Goal: Find specific page/section: Find specific page/section

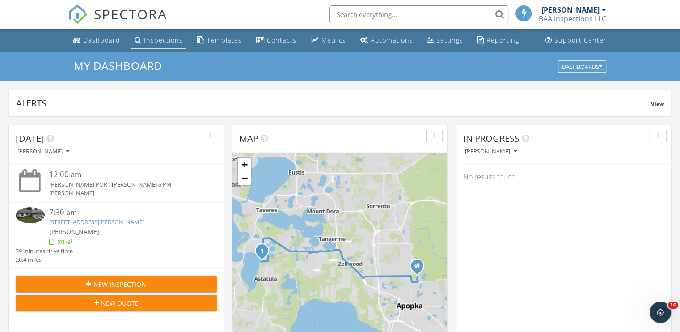
click at [150, 36] on div "Inspections" at bounding box center [163, 40] width 39 height 8
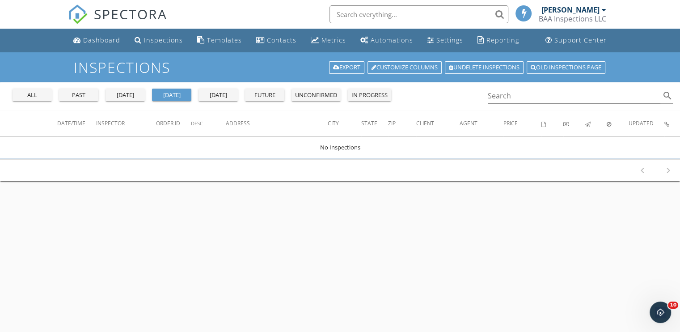
click at [8, 94] on div at bounding box center [8, 93] width 2 height 11
click at [18, 95] on div "all" at bounding box center [32, 95] width 32 height 9
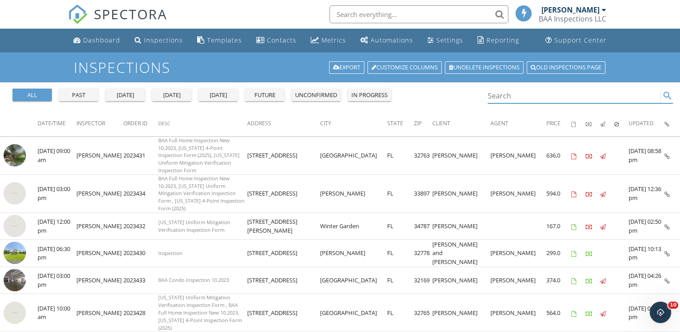
click at [529, 96] on input "Search" at bounding box center [574, 96] width 173 height 15
click at [524, 99] on input "Search" at bounding box center [574, 96] width 173 height 15
paste input "Ranunculus"
click at [667, 98] on icon "search" at bounding box center [667, 95] width 11 height 11
click at [666, 93] on icon "search" at bounding box center [667, 95] width 11 height 11
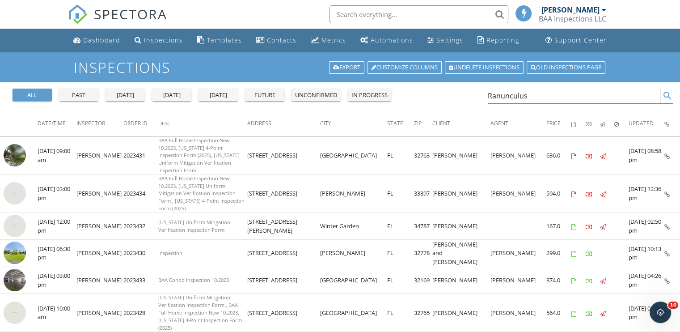
click at [666, 93] on icon "search" at bounding box center [667, 95] width 11 height 11
type input "Ranunculus"
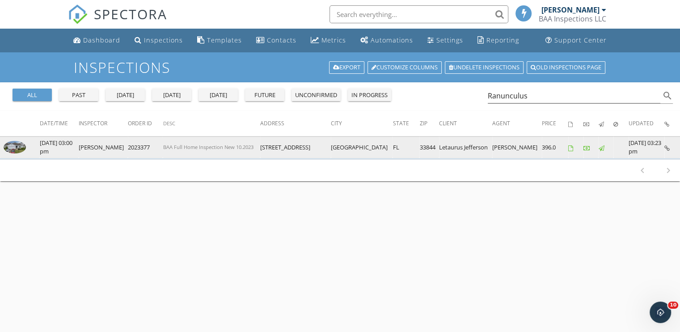
click at [20, 147] on img at bounding box center [15, 147] width 22 height 13
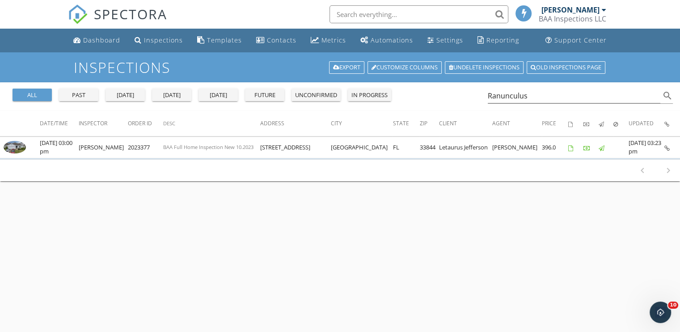
click at [115, 12] on span "SPECTORA" at bounding box center [130, 13] width 73 height 19
click at [114, 13] on span "SPECTORA" at bounding box center [130, 13] width 73 height 19
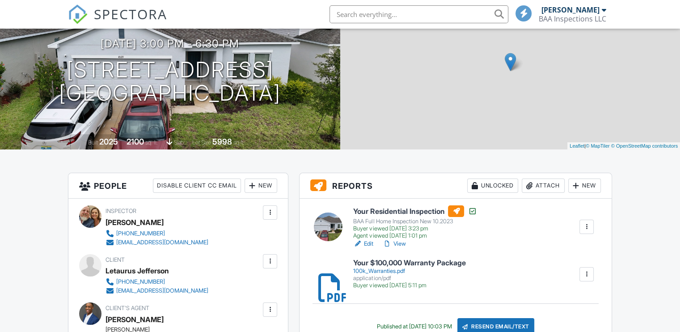
click at [394, 209] on h6 "Your Residential Inspection" at bounding box center [414, 211] width 123 height 12
